Goal: Information Seeking & Learning: Learn about a topic

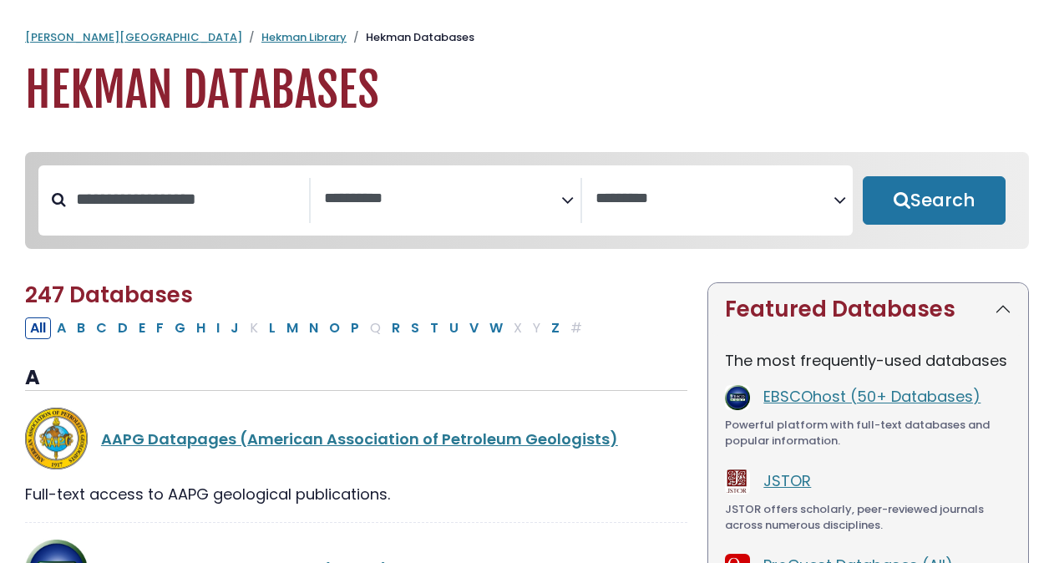
select select "Database Subject Filter"
select select "Database Vendors Filter"
click at [172, 199] on input "Search database by title or keyword" at bounding box center [187, 199] width 243 height 28
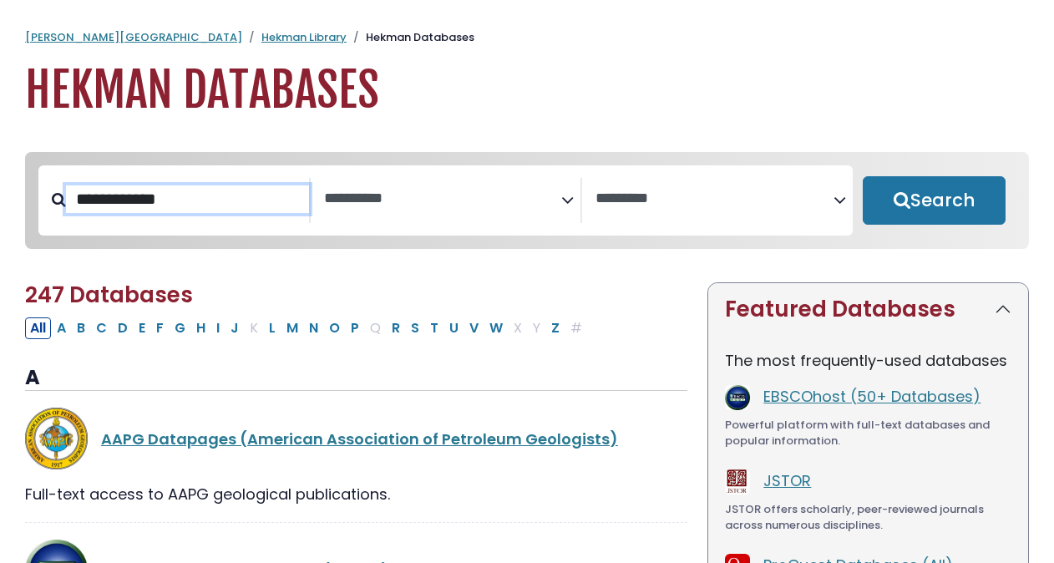
type input "**********"
click at [863, 176] on button "Search" at bounding box center [934, 200] width 143 height 48
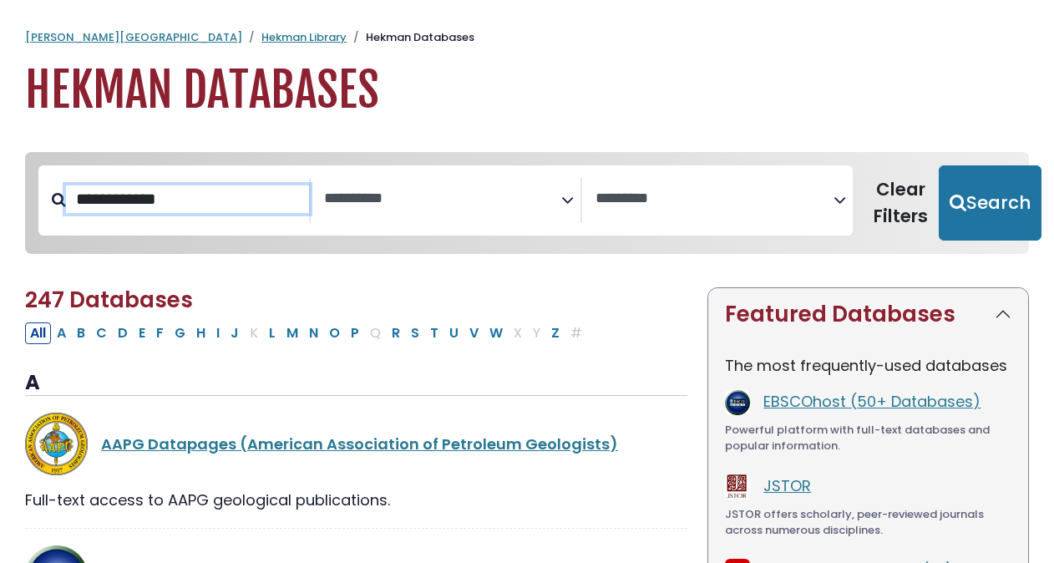
select select "Database Subject Filter"
select select "Database Vendors Filter"
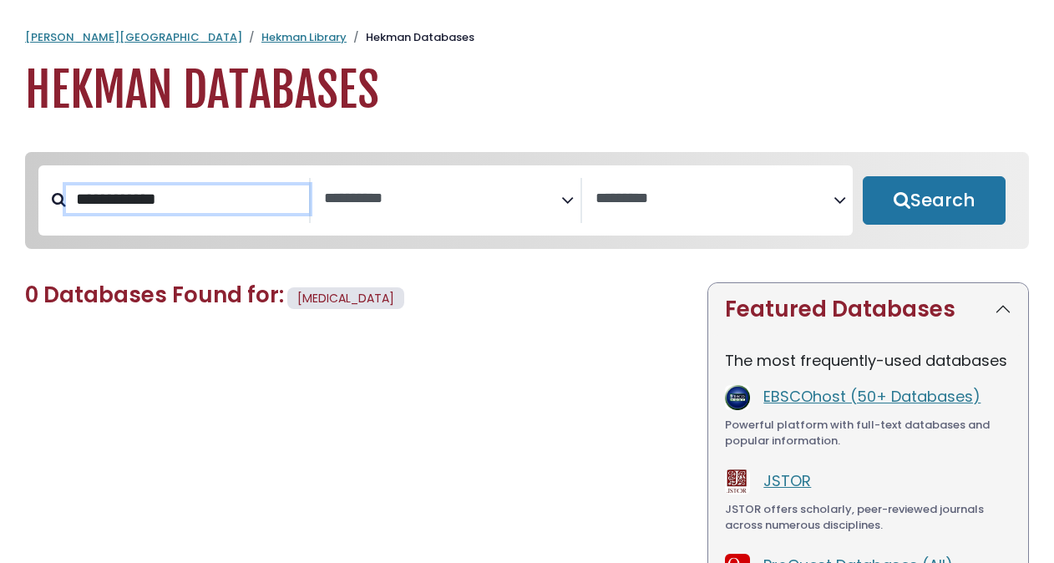
select select "Database Subject Filter"
select select "Database Vendors Filter"
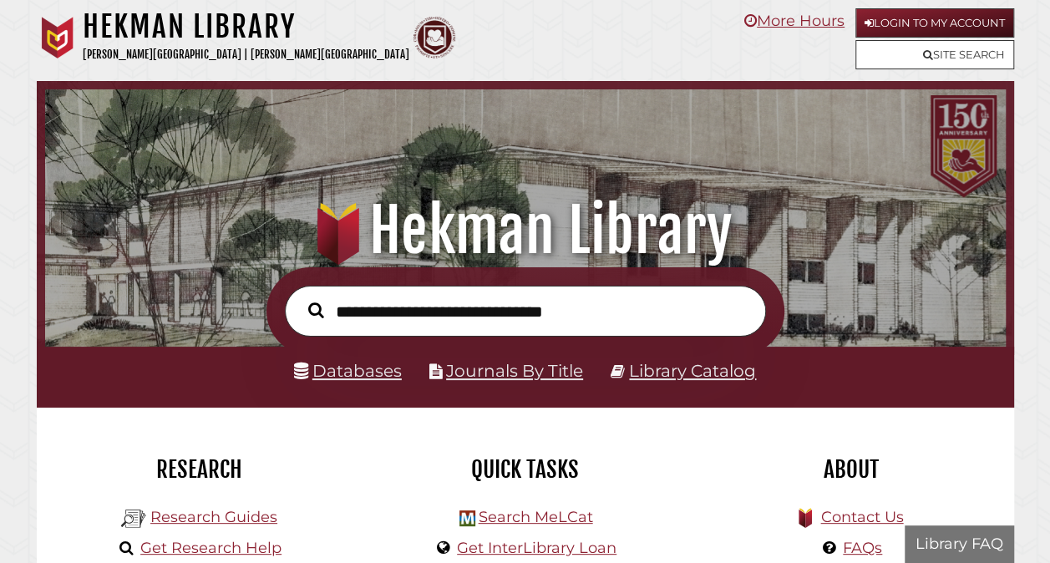
scroll to position [317, 952]
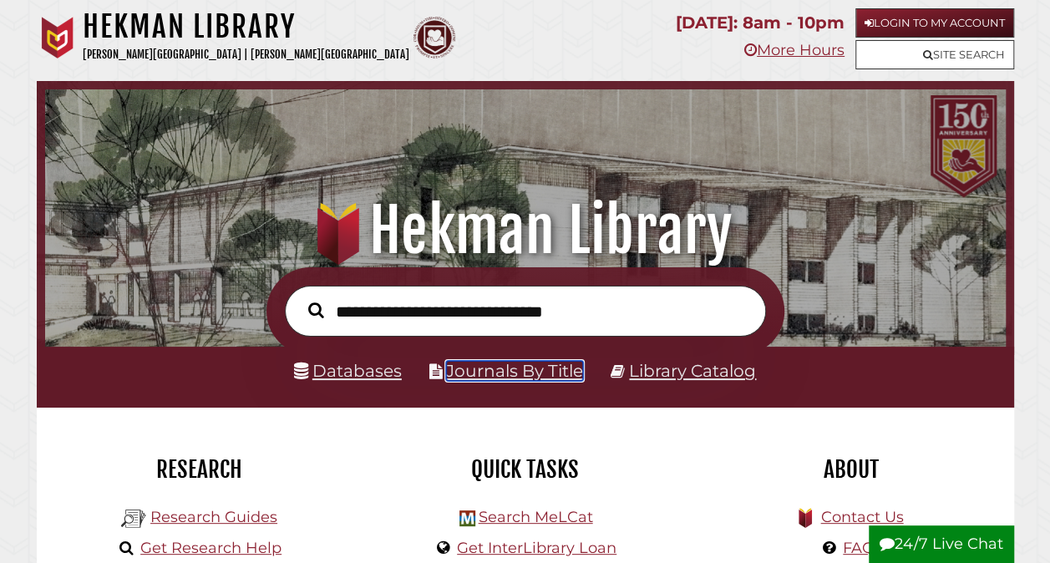
click at [446, 378] on link "Journals By Title" at bounding box center [514, 371] width 137 height 20
click at [951, 49] on link "Site Search" at bounding box center [934, 54] width 159 height 29
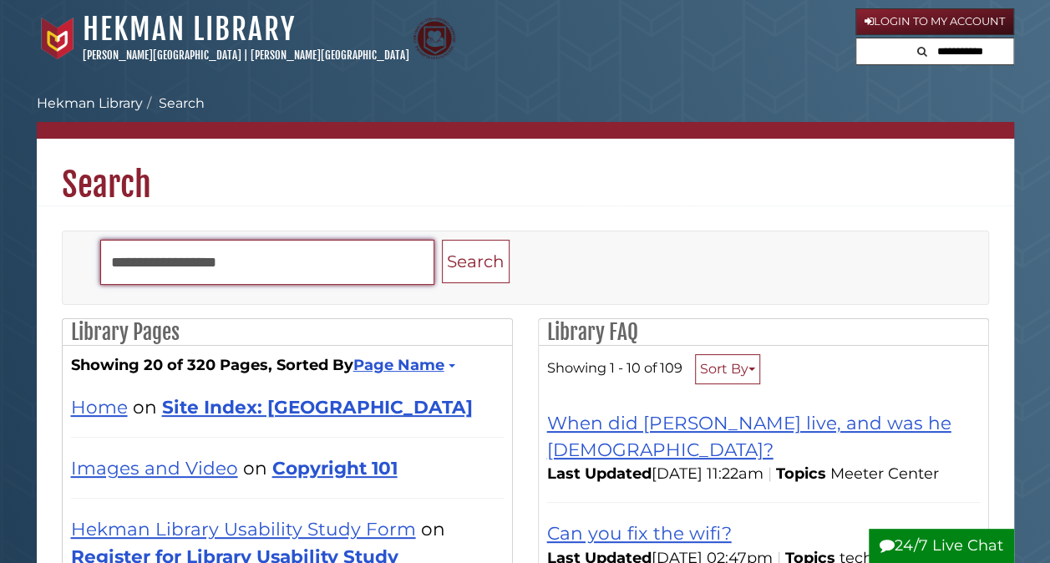
click at [258, 250] on input "Search" at bounding box center [267, 262] width 334 height 45
type input "**********"
click at [442, 240] on button "Search" at bounding box center [476, 262] width 68 height 44
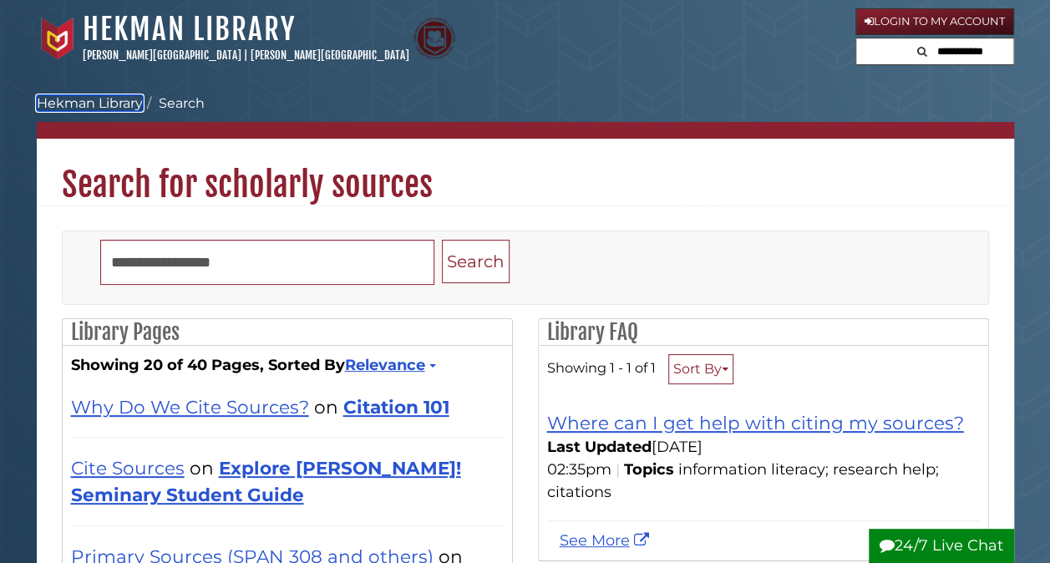
click at [113, 100] on link "Hekman Library" at bounding box center [90, 103] width 106 height 16
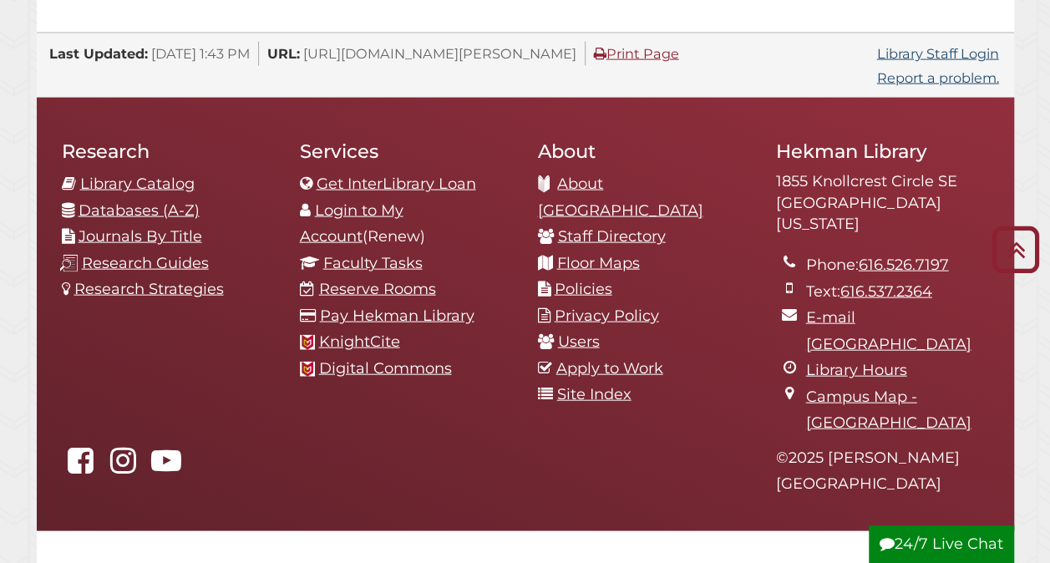
scroll to position [1744, 0]
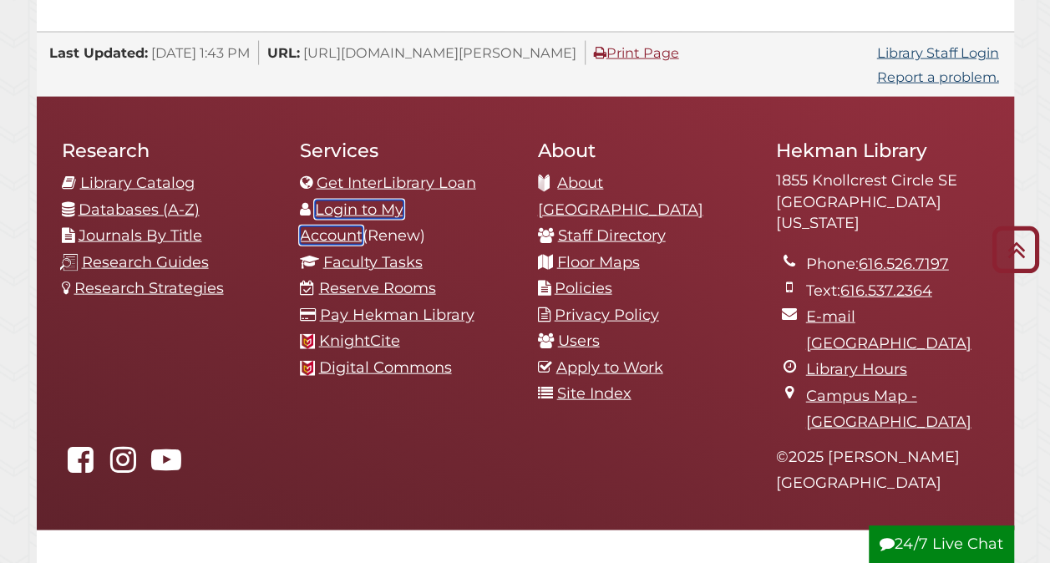
click at [403, 200] on link "Login to My Account" at bounding box center [352, 222] width 104 height 45
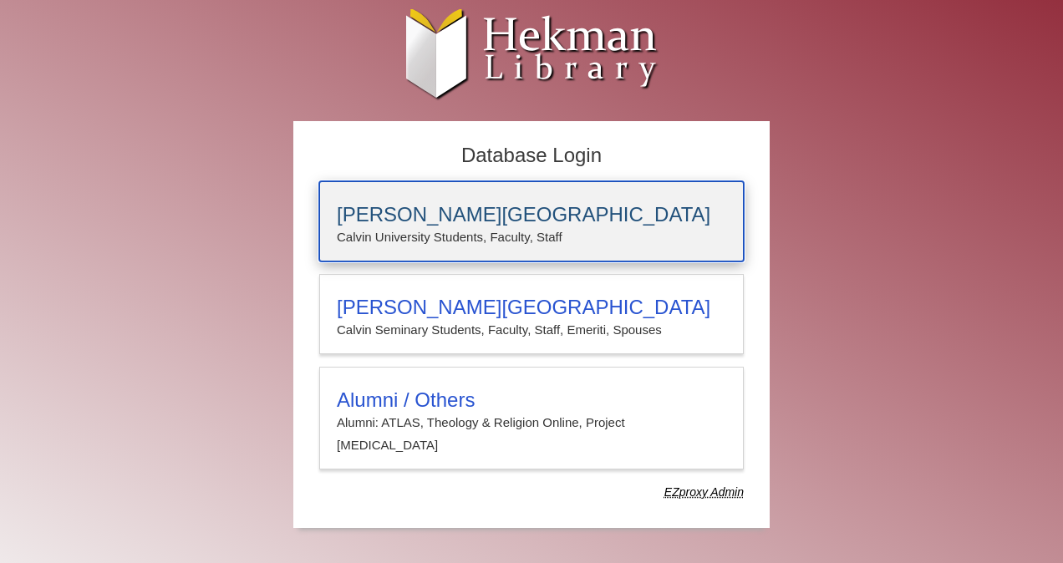
click at [516, 222] on h3 "[PERSON_NAME][GEOGRAPHIC_DATA]" at bounding box center [531, 214] width 389 height 23
